Goal: Task Accomplishment & Management: Use online tool/utility

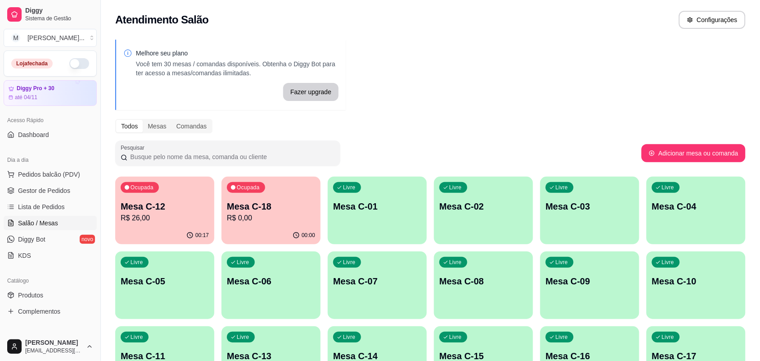
click at [152, 226] on div "Ocupada Mesa C-12 R$ 26,00" at bounding box center [164, 201] width 99 height 50
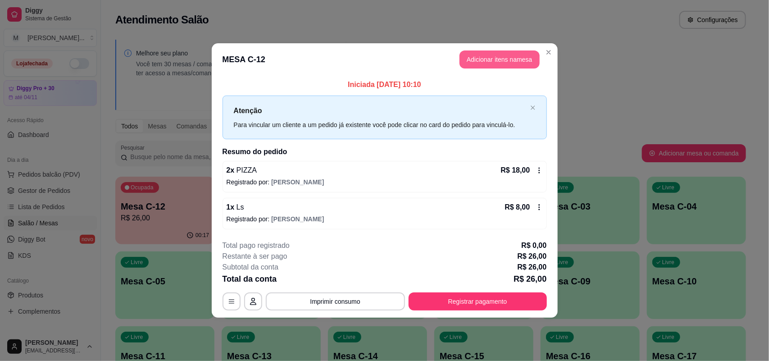
click at [498, 53] on button "Adicionar itens na mesa" at bounding box center [499, 59] width 80 height 18
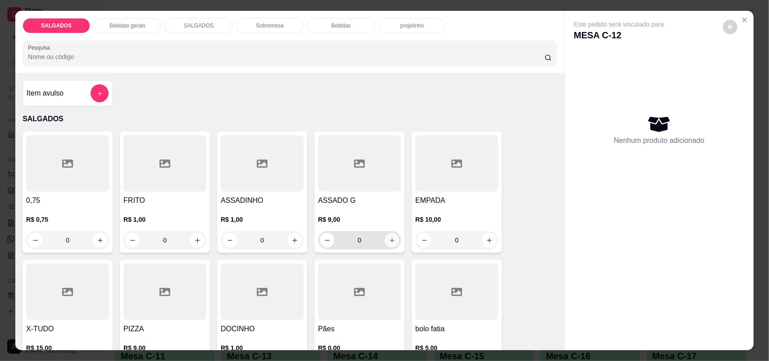
click at [389, 239] on icon "increase-product-quantity" at bounding box center [392, 240] width 7 height 7
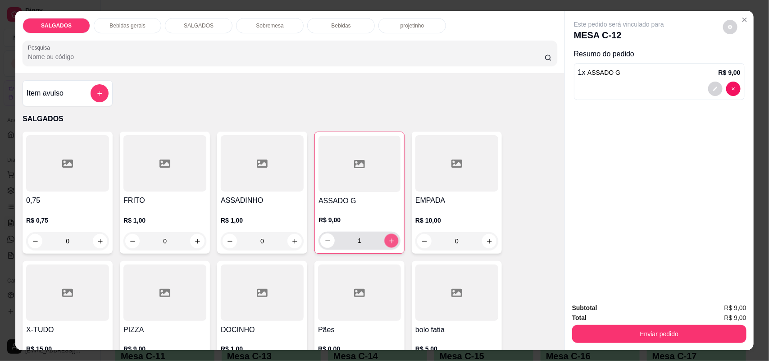
click at [388, 239] on icon "increase-product-quantity" at bounding box center [391, 240] width 7 height 7
type input "2"
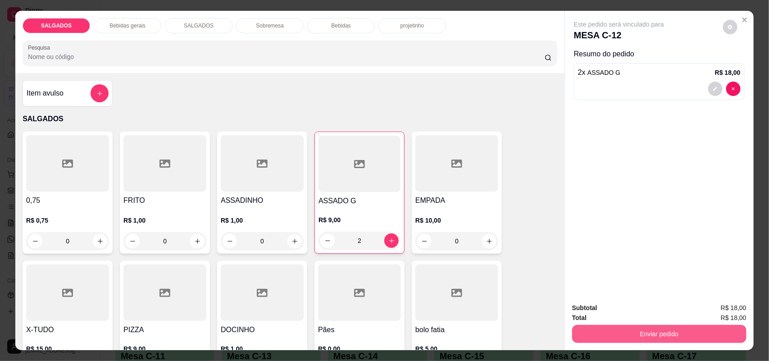
click at [582, 332] on button "Enviar pedido" at bounding box center [659, 334] width 174 height 18
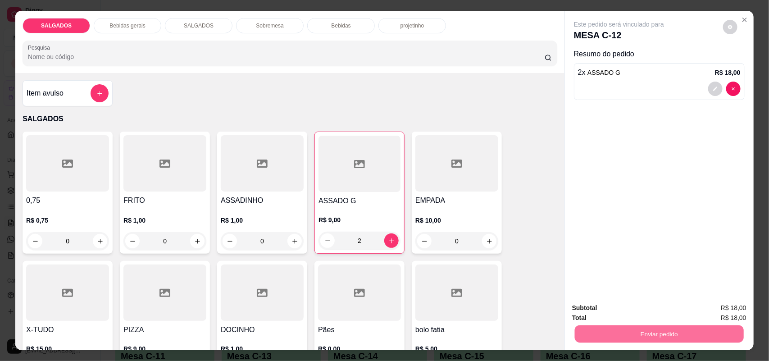
click at [728, 310] on button "Enviar pedido" at bounding box center [722, 311] width 51 height 17
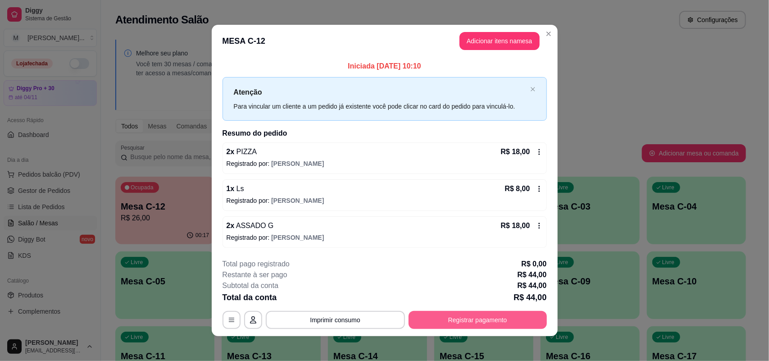
click at [418, 321] on button "Registrar pagamento" at bounding box center [477, 320] width 138 height 18
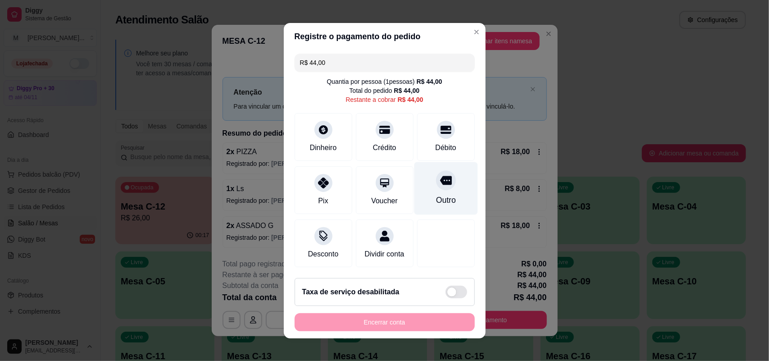
click at [415, 182] on div "Outro" at bounding box center [445, 188] width 63 height 53
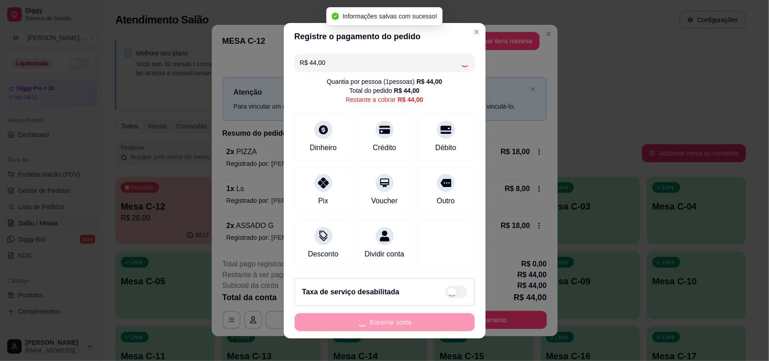
type input "R$ 0,00"
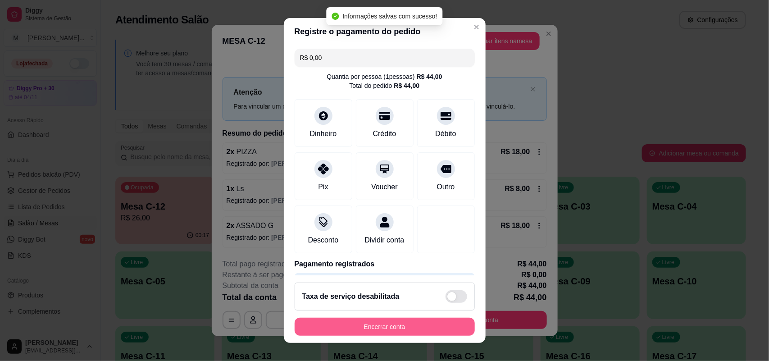
click at [397, 330] on button "Encerrar conta" at bounding box center [384, 326] width 180 height 18
